Goal: Contribute content: Contribute content

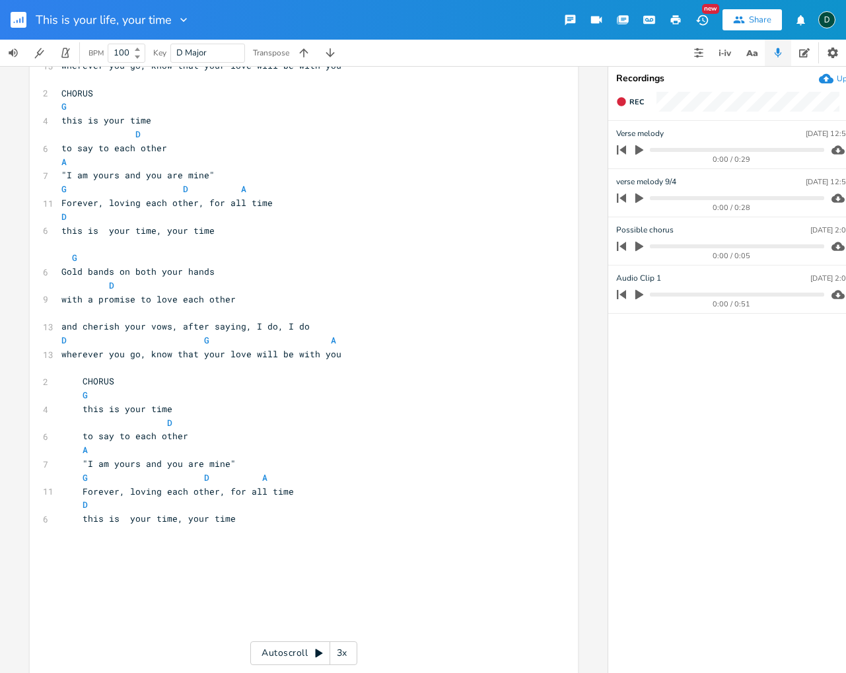
scroll to position [180, 0]
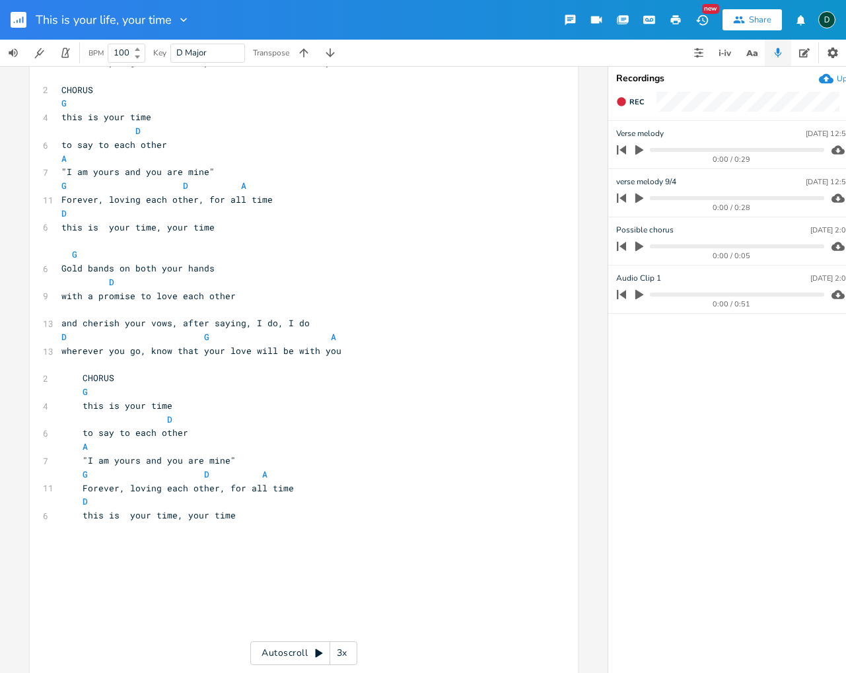
click at [246, 514] on pre "this is your time, your time" at bounding box center [297, 515] width 477 height 14
type textarea "This is your time, your tie"
type textarea "me (accapeula)"
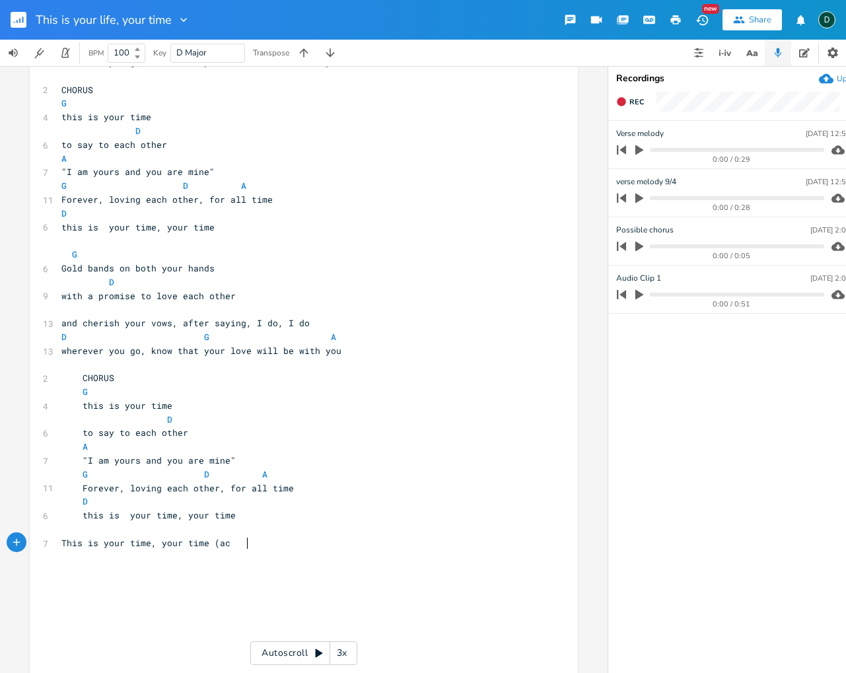
click at [305, 493] on pre "Forever, loving each other, for all time" at bounding box center [297, 488] width 477 height 14
type textarea "apeul"
click at [267, 546] on pre "This is your time, your time (ac" at bounding box center [297, 543] width 477 height 14
type textarea "appela)"
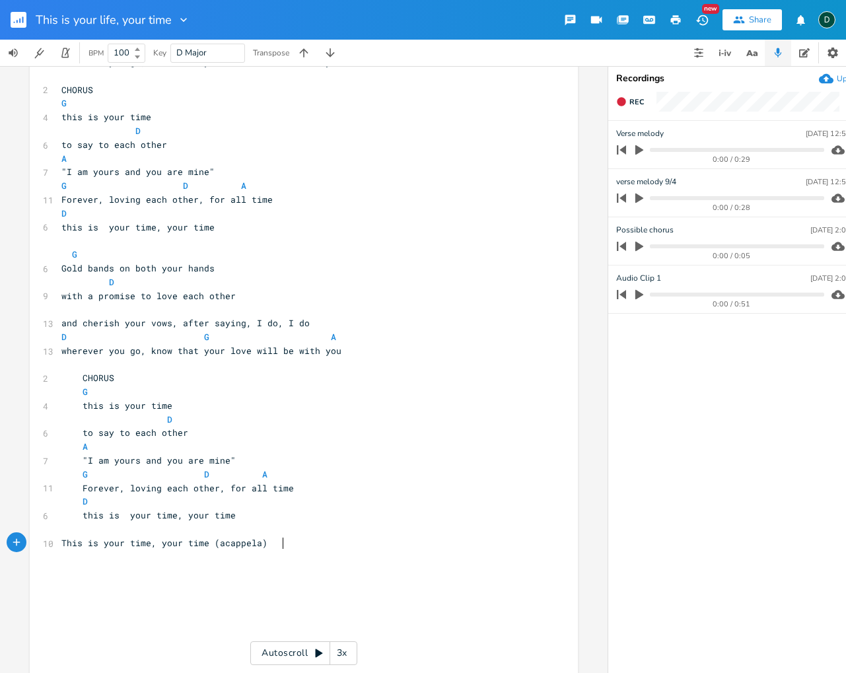
scroll to position [0, 28]
drag, startPoint x: 236, startPoint y: 545, endPoint x: 278, endPoint y: 545, distance: 42.3
click at [267, 545] on span "This is your time, your time (acappela)" at bounding box center [164, 543] width 206 height 12
type textarea "acappela)"
click at [749, 55] on icon "button" at bounding box center [752, 53] width 17 height 17
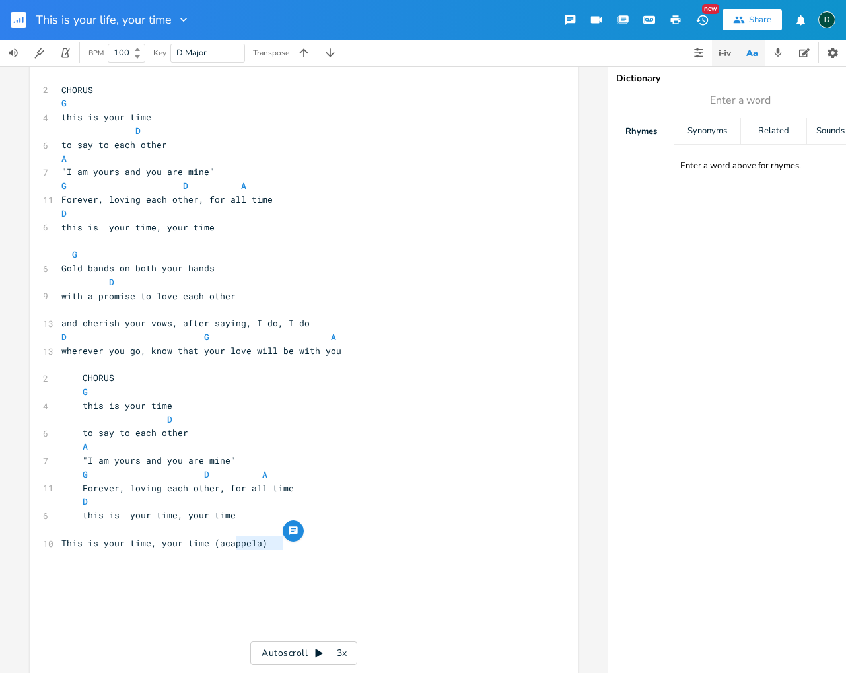
click at [725, 56] on icon "button" at bounding box center [725, 53] width 16 height 16
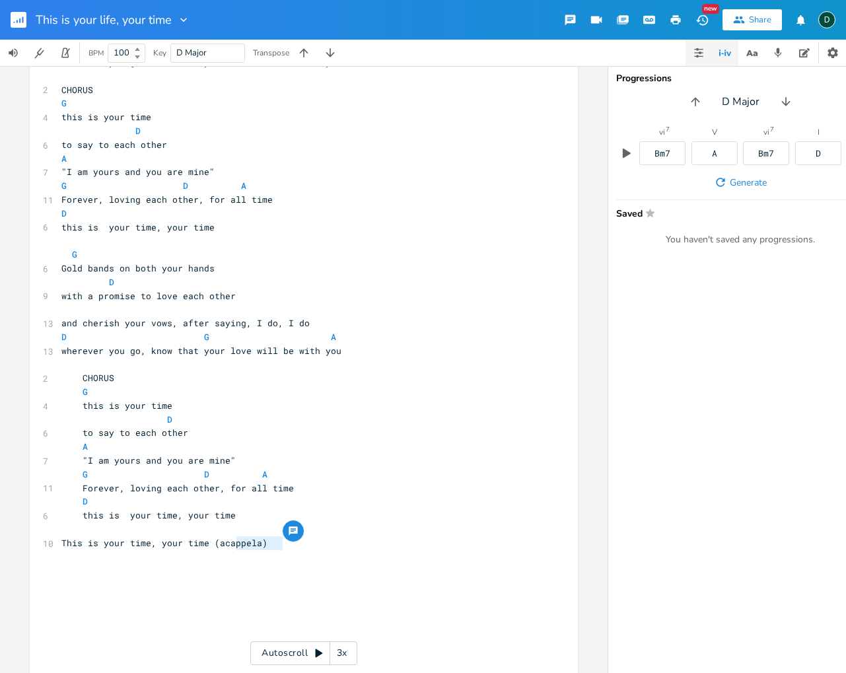
click at [699, 55] on icon "button" at bounding box center [698, 53] width 11 height 11
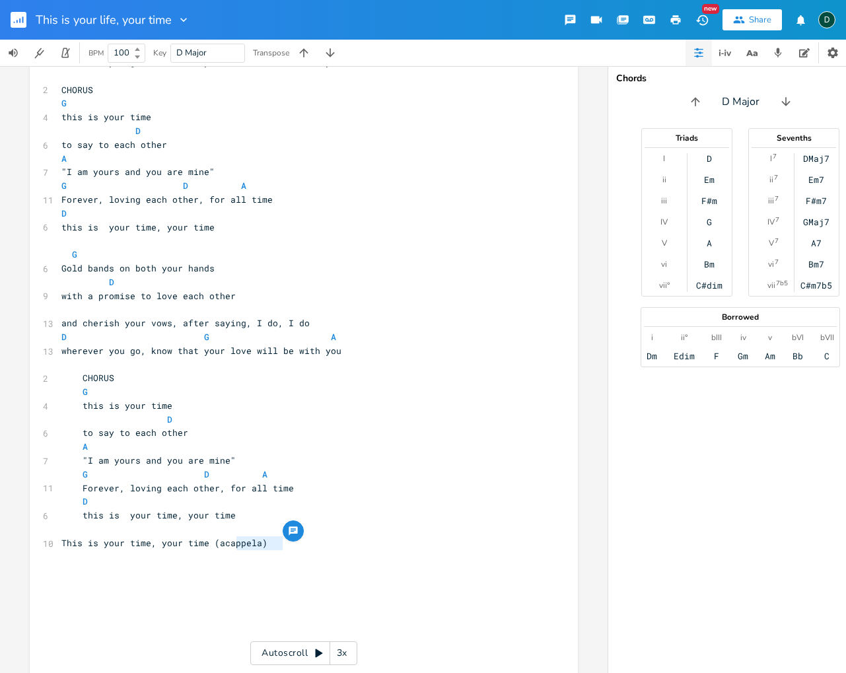
click at [477, 343] on pre "D G A" at bounding box center [297, 337] width 477 height 14
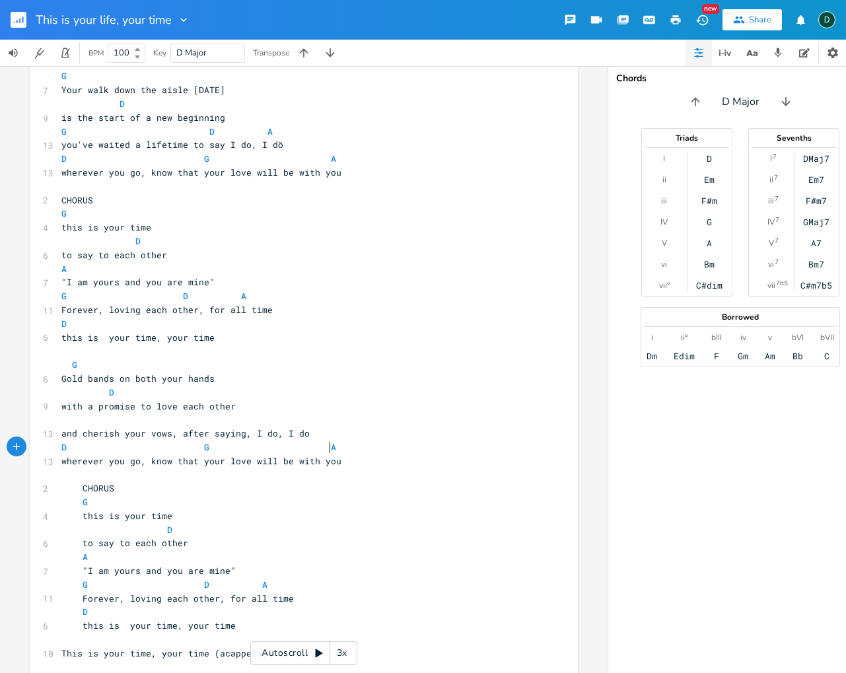
scroll to position [0, 0]
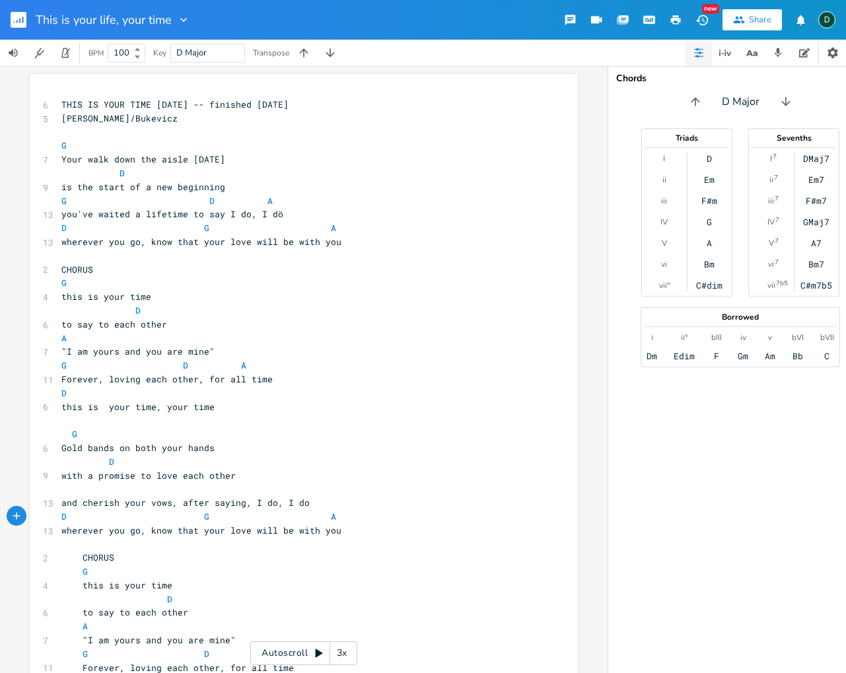
click at [676, 20] on icon "button" at bounding box center [676, 19] width 10 height 9
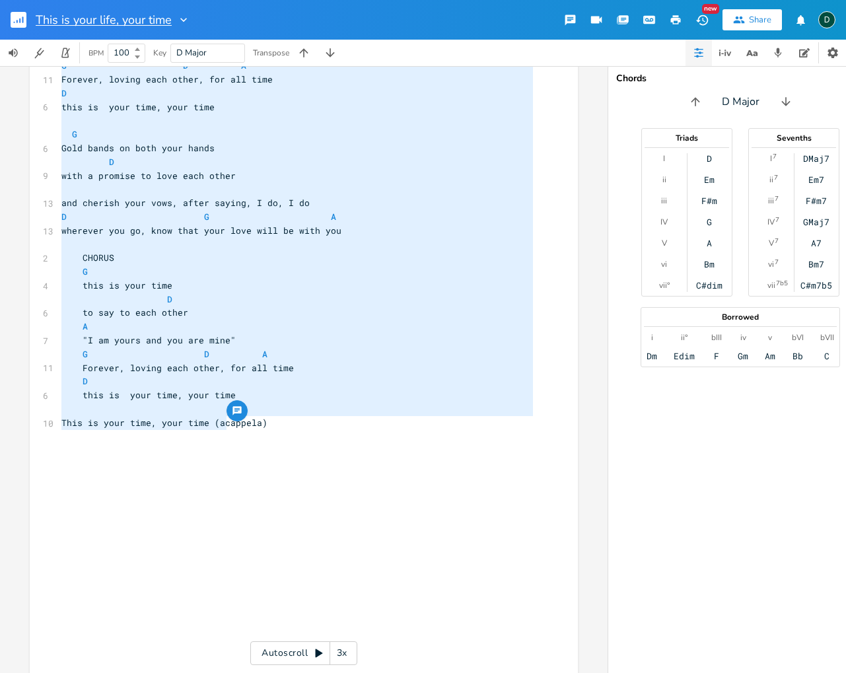
type textarea "to say to each other A "I am yours and you are mine" G D A Forever, loving each…"
drag, startPoint x: 223, startPoint y: 423, endPoint x: 165, endPoint y: 28, distance: 399.8
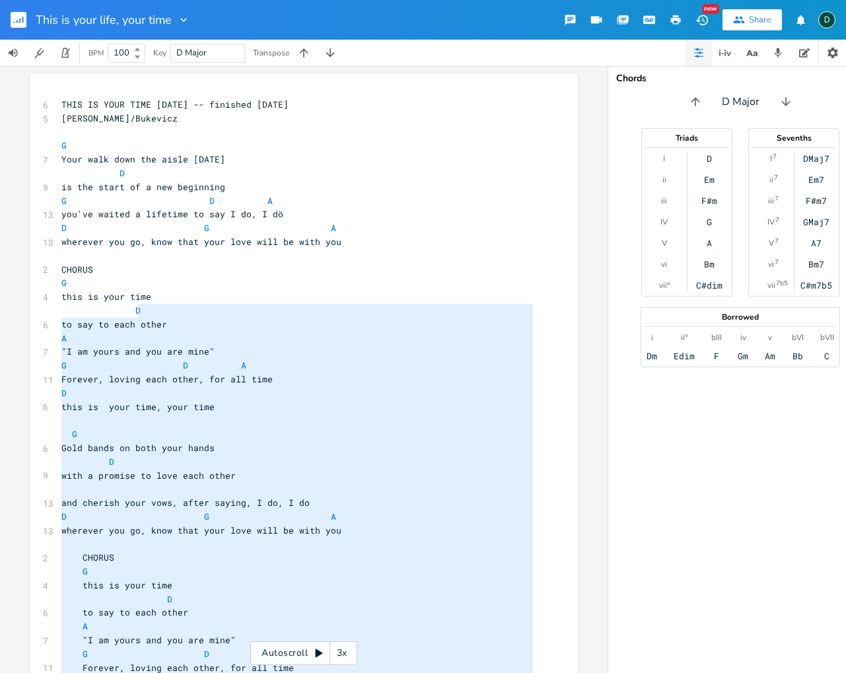
click at [402, 344] on pre "A" at bounding box center [297, 338] width 477 height 14
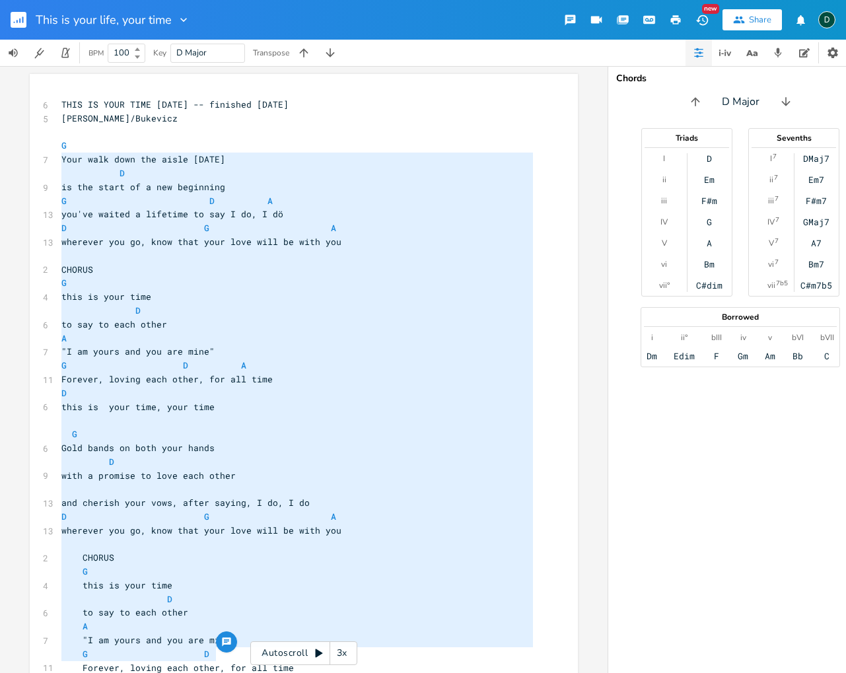
type textarea "Your walk down the aisle [DATE] D is the start of a new beginning G D A you've …"
drag, startPoint x: 58, startPoint y: 160, endPoint x: 215, endPoint y: 653, distance: 517.5
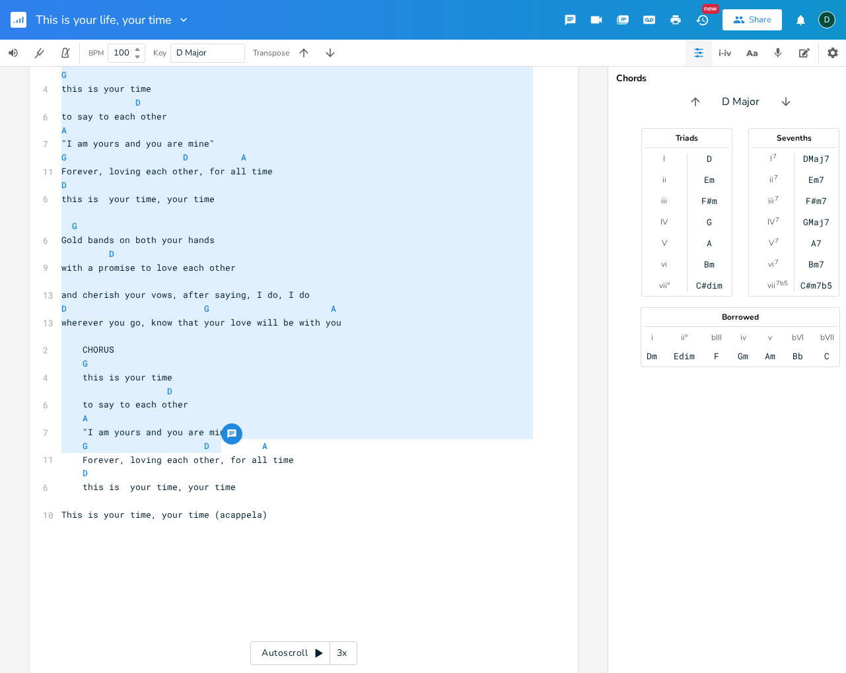
scroll to position [213, 0]
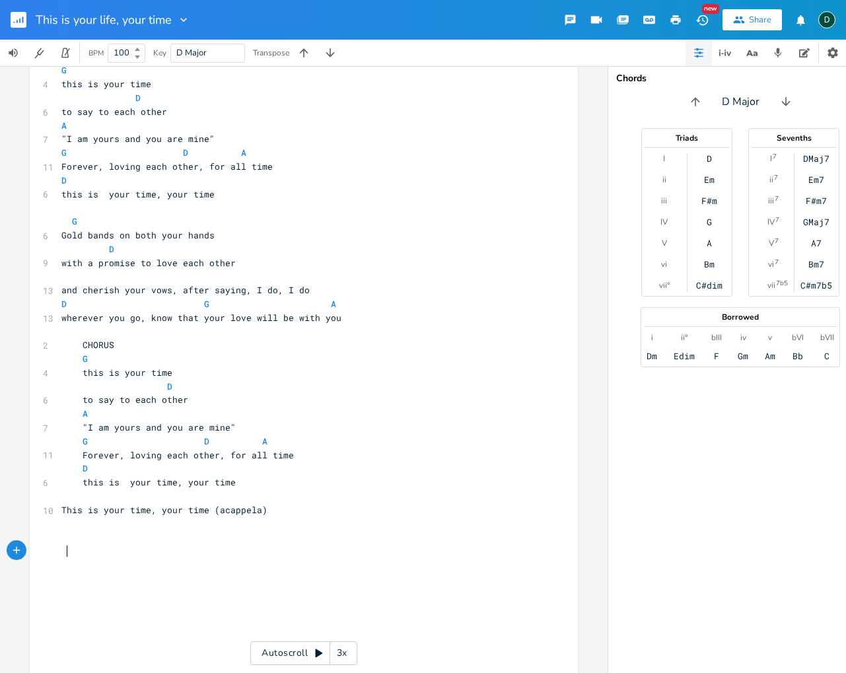
click at [298, 549] on pre at bounding box center [297, 551] width 477 height 14
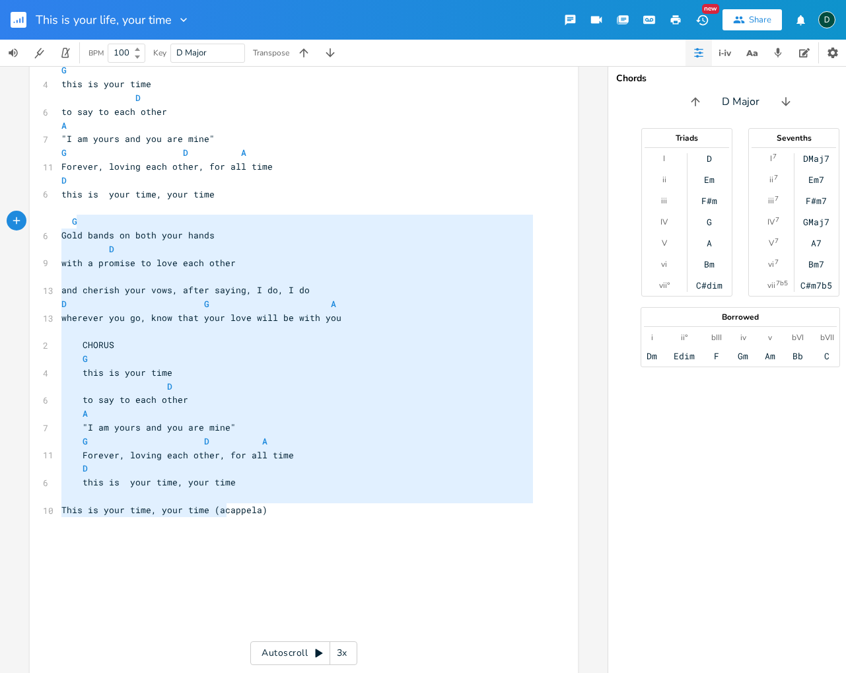
type textarea "LORE IP DOLO SITA 4-69-4254 -- consecte 5/6/0740 Adipiscin/Elitsedd E Temp inci…"
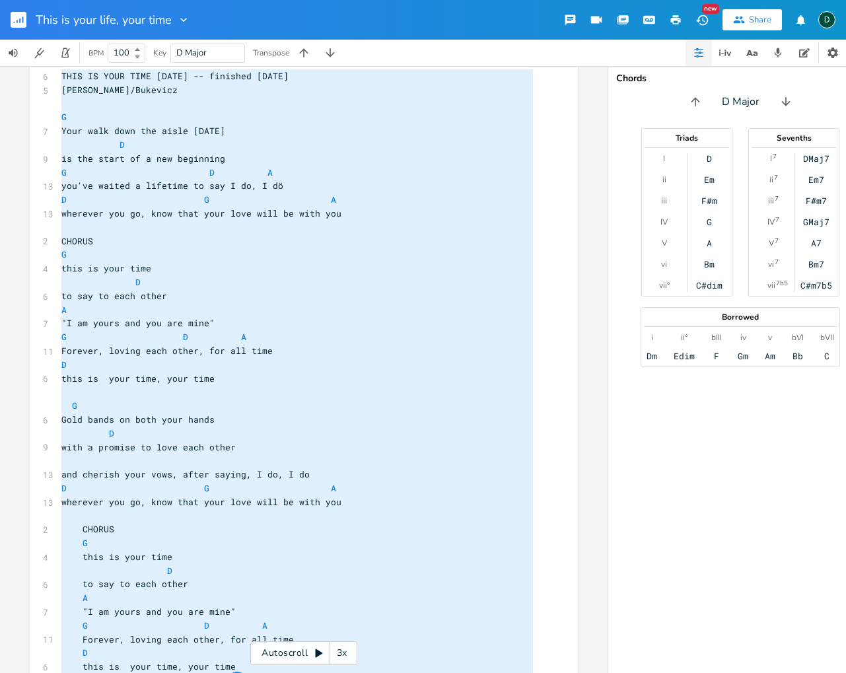
drag, startPoint x: 220, startPoint y: 506, endPoint x: 140, endPoint y: -52, distance: 564.3
click at [140, 0] on html "This is your life, your time New Share D BPM 100 Key D Major Transpose x 6 THIS…" at bounding box center [423, 336] width 846 height 673
